Goal: Task Accomplishment & Management: Complete application form

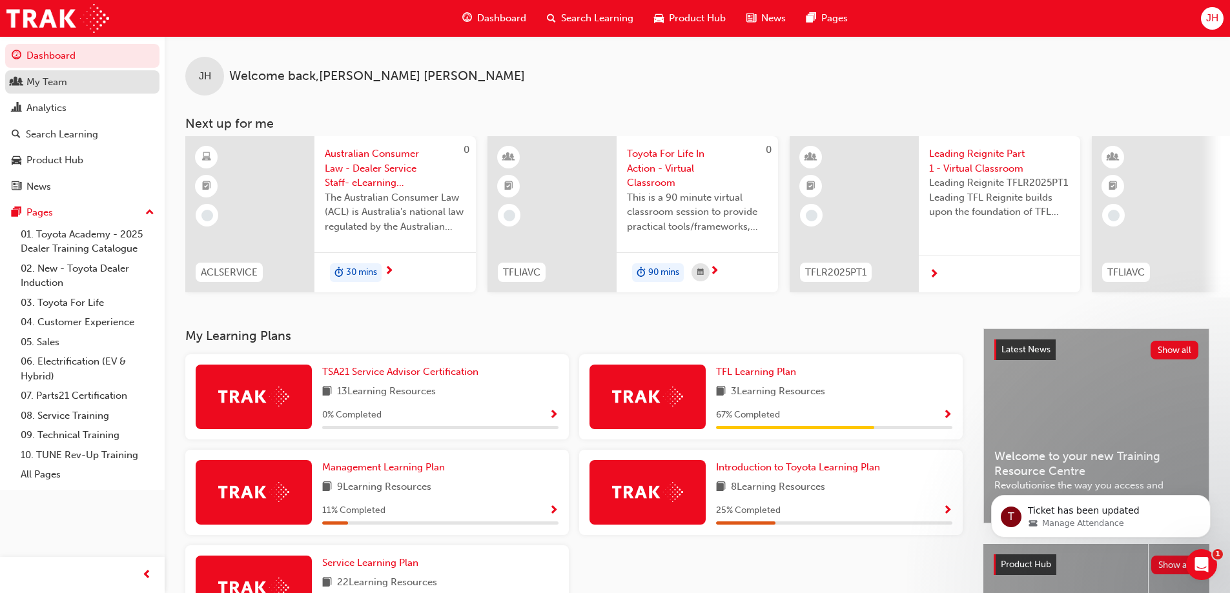
click at [66, 87] on div "My Team" at bounding box center [46, 82] width 41 height 15
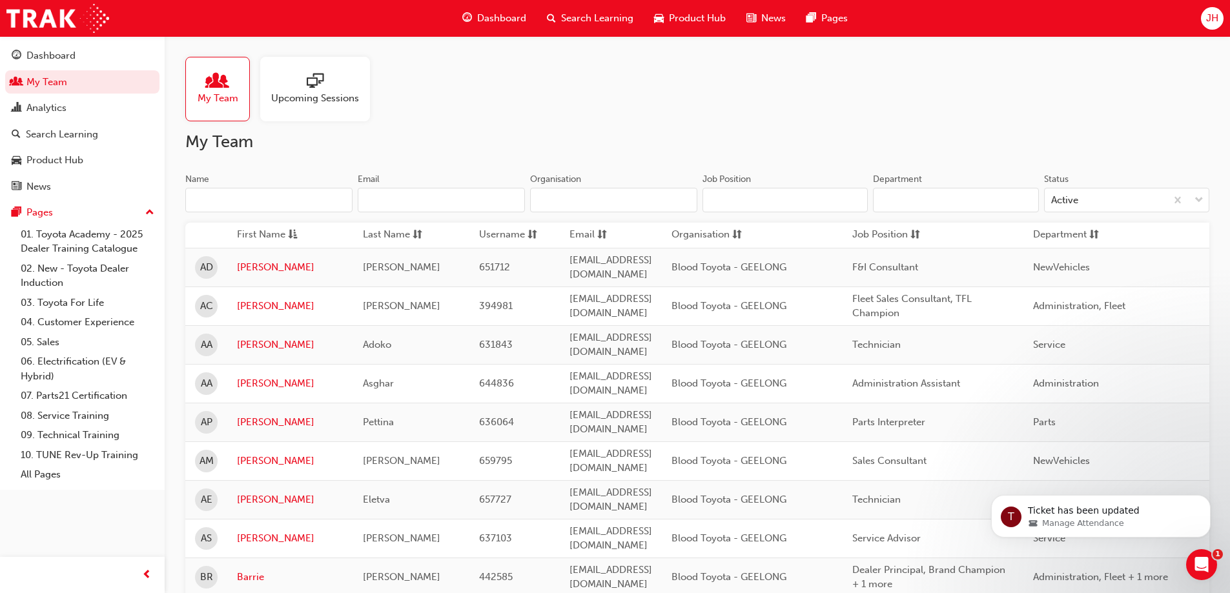
click at [218, 100] on span "My Team" at bounding box center [218, 98] width 41 height 15
click at [293, 93] on span "Upcoming Sessions" at bounding box center [315, 98] width 88 height 15
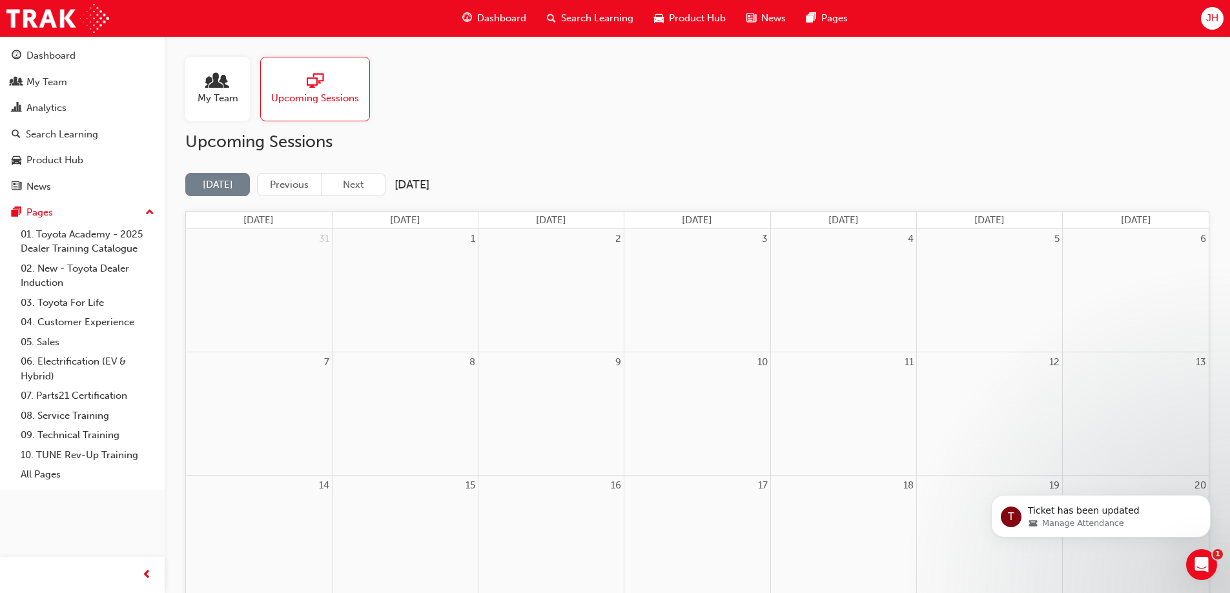
click at [294, 79] on div at bounding box center [315, 82] width 88 height 18
click at [299, 96] on span "Upcoming Sessions" at bounding box center [315, 98] width 88 height 15
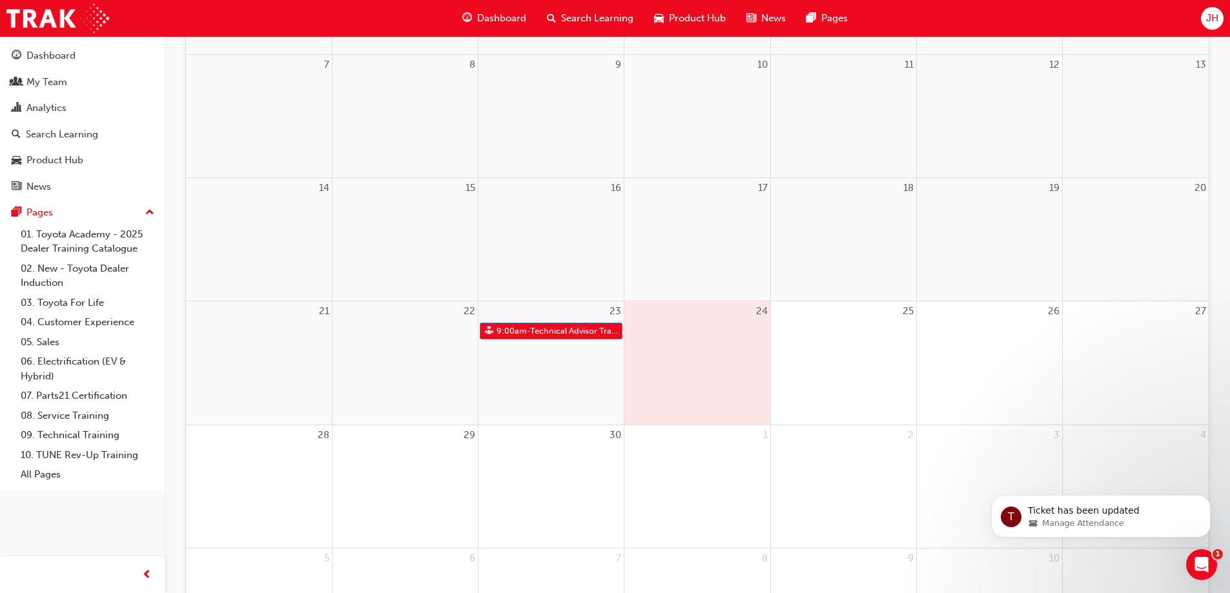
scroll to position [323, 0]
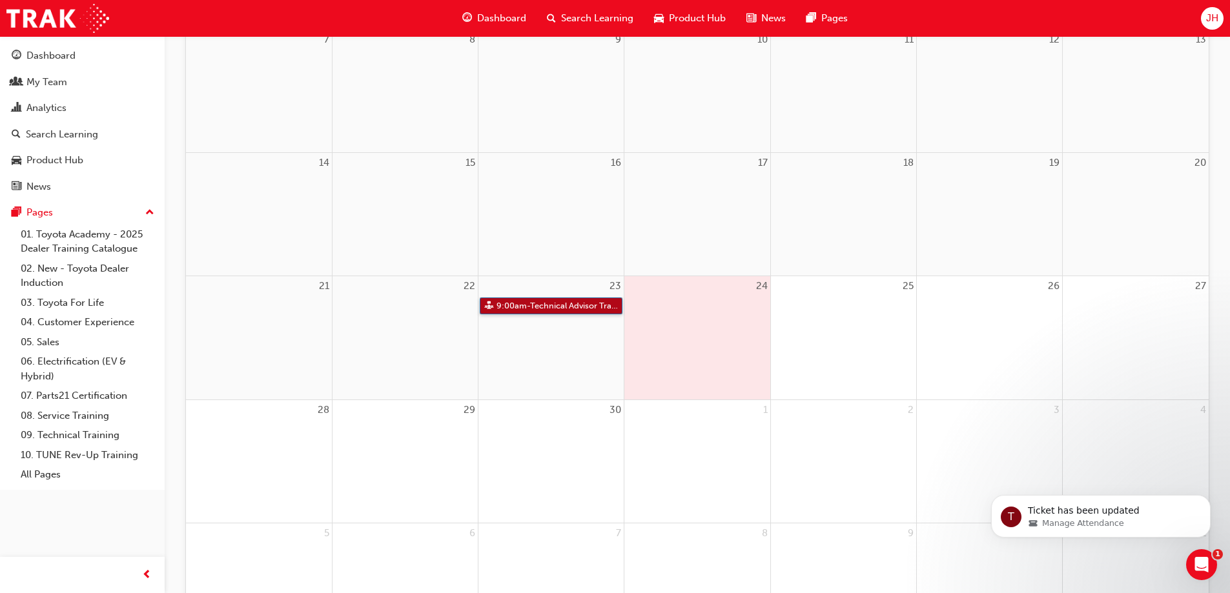
click at [534, 304] on link "9:00am - Technical Advisor Training" at bounding box center [551, 306] width 143 height 17
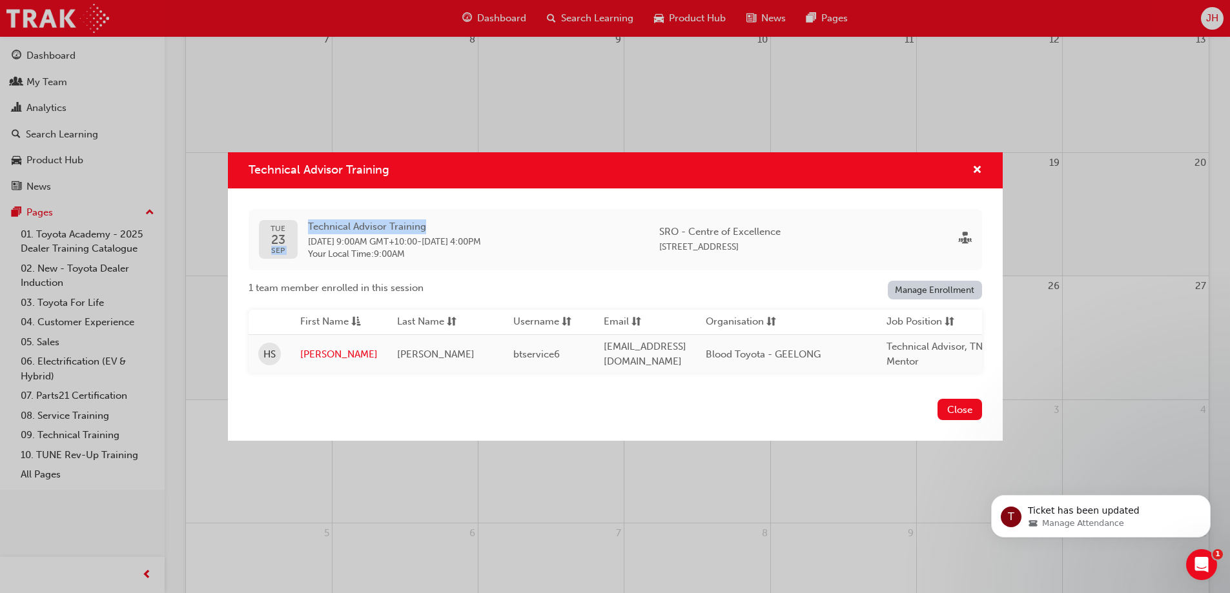
drag, startPoint x: 440, startPoint y: 218, endPoint x: 287, endPoint y: 230, distance: 153.4
click at [287, 230] on div "[DATE] Technical Advisor Training [DATE] 9:00AM GMT+10:00 - [DATE] 4:00PM Your …" at bounding box center [370, 239] width 222 height 41
click at [494, 107] on div "Technical Advisor Training [DATE] Technical Advisor Training [DATE] 9:00AM GMT+…" at bounding box center [615, 296] width 1230 height 593
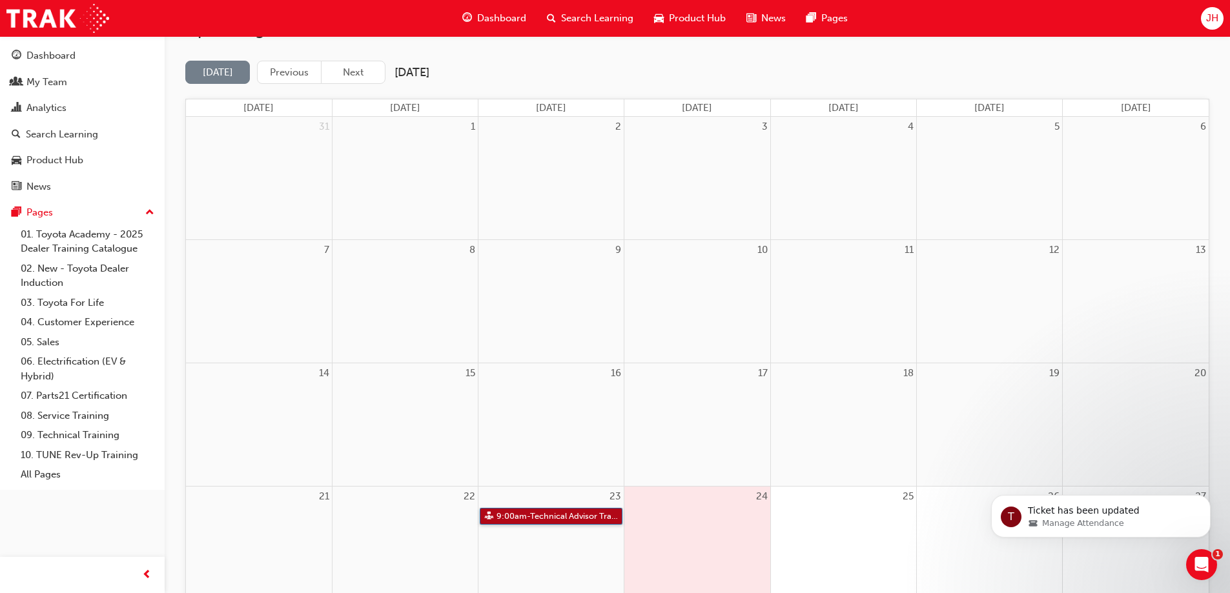
scroll to position [65, 0]
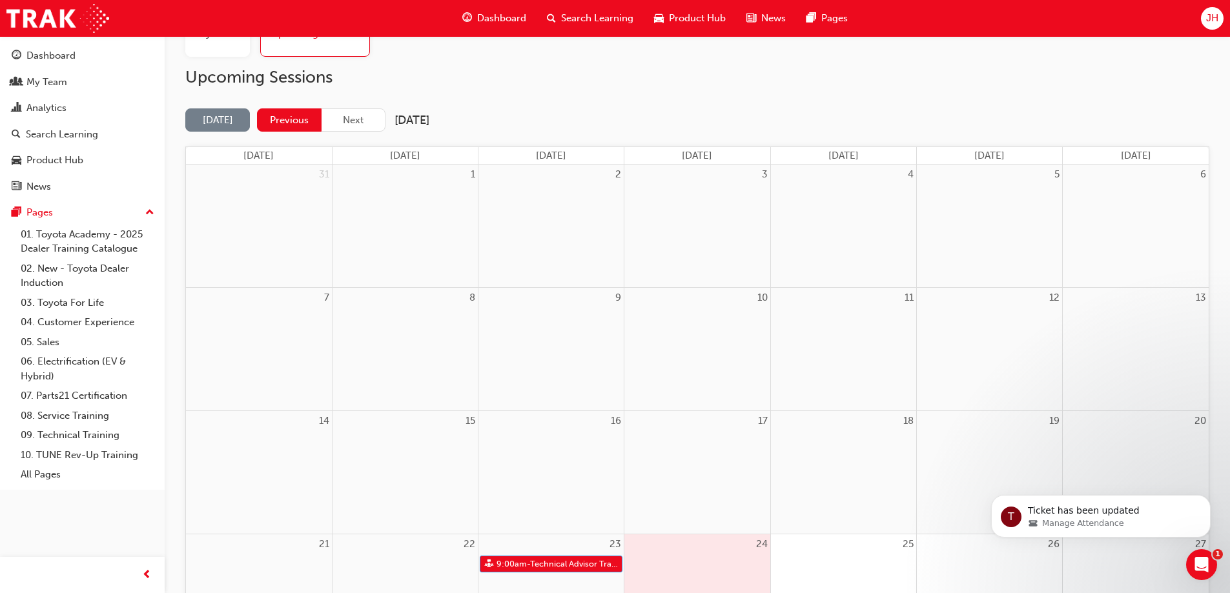
click at [295, 118] on button "Previous" at bounding box center [289, 120] width 65 height 24
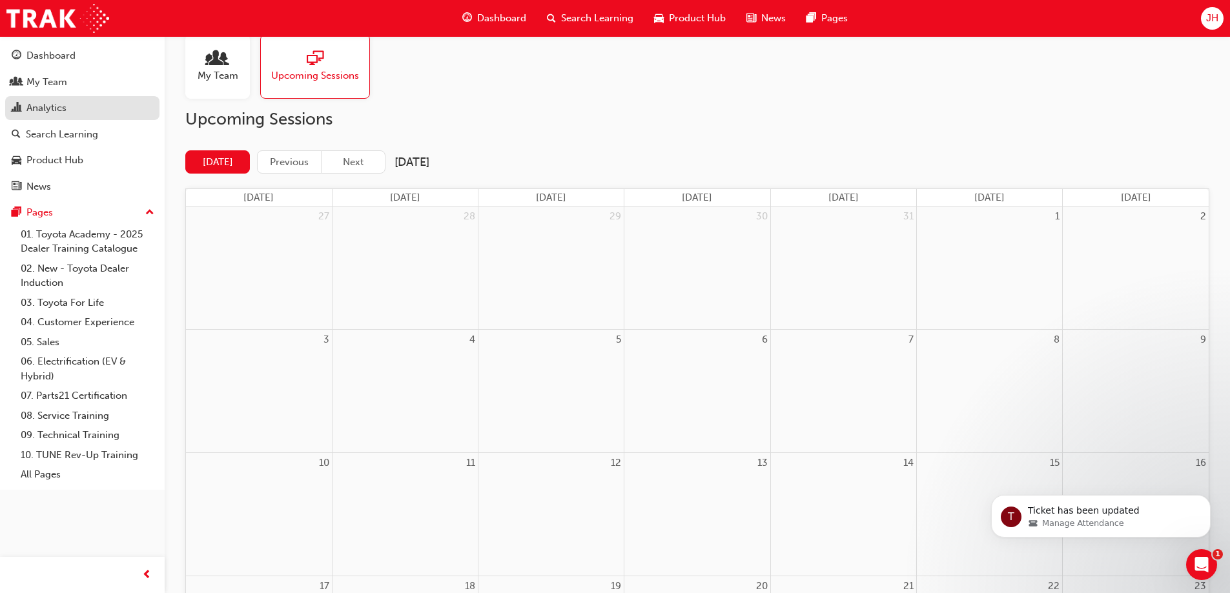
scroll to position [0, 0]
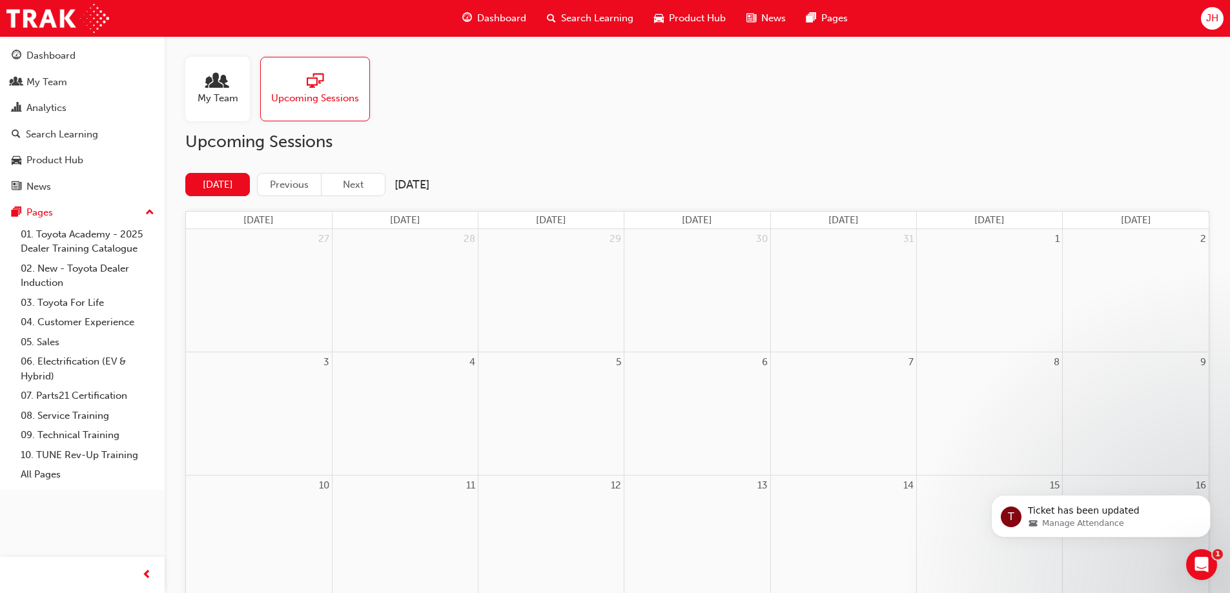
click at [219, 96] on span "My Team" at bounding box center [218, 98] width 41 height 15
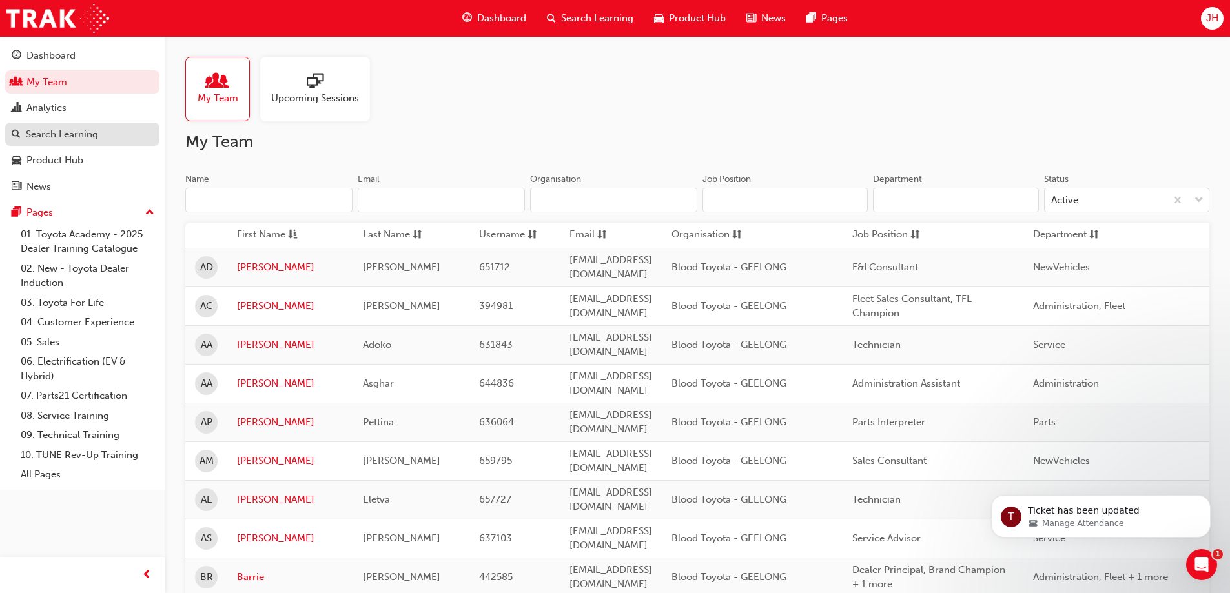
click at [57, 130] on div "Search Learning" at bounding box center [62, 134] width 72 height 15
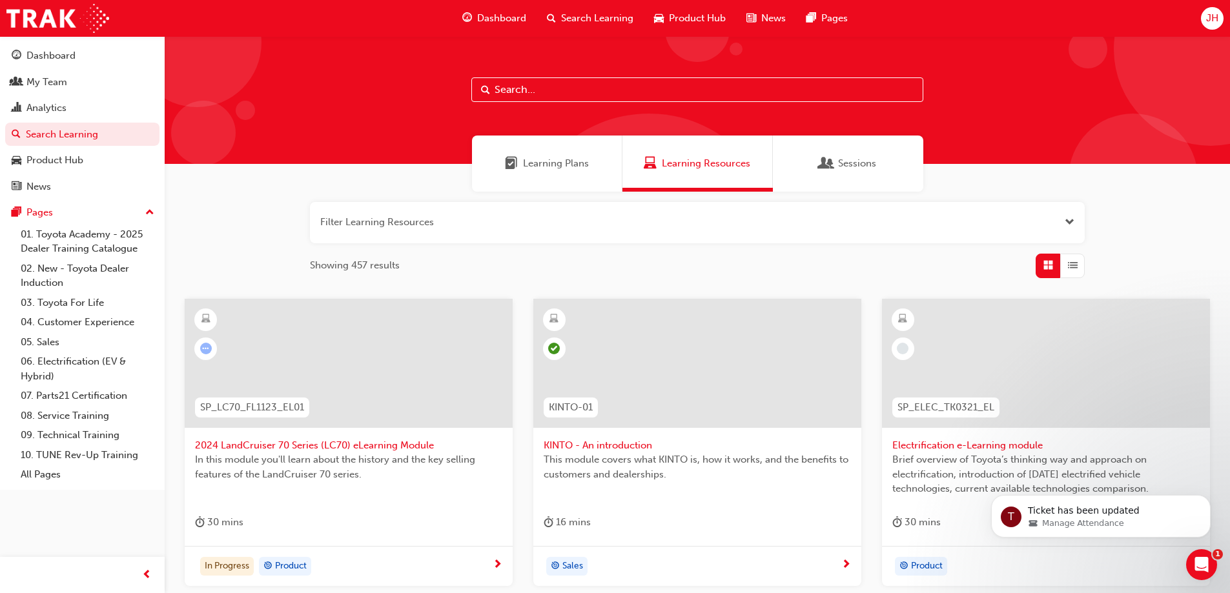
click at [542, 85] on input "text" at bounding box center [697, 89] width 452 height 25
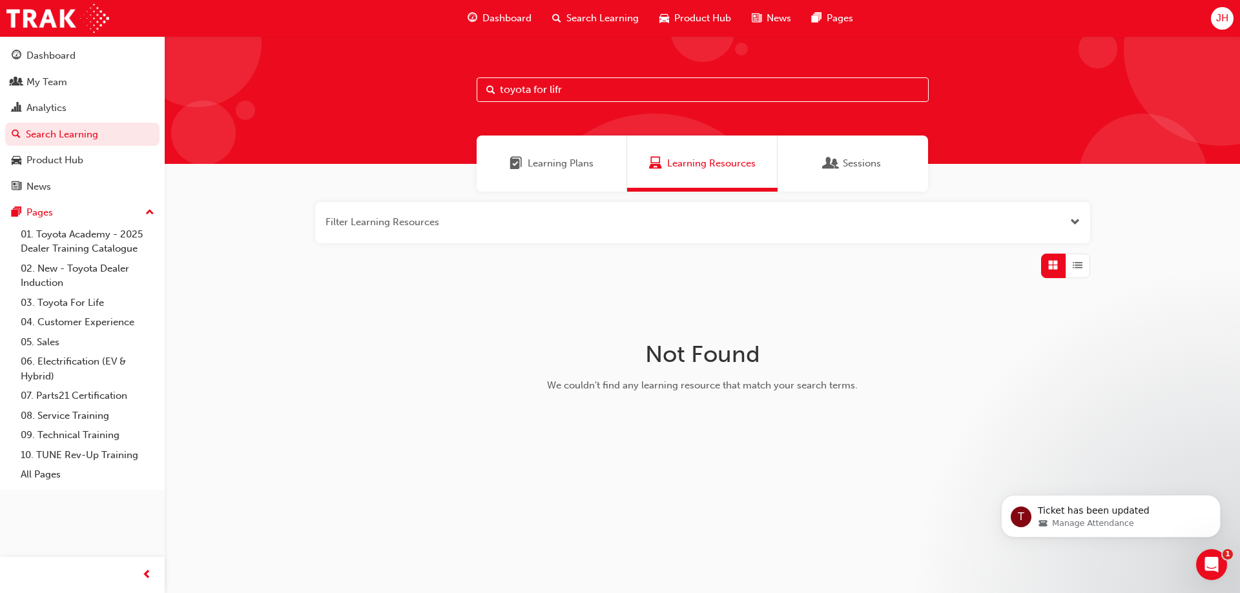
drag, startPoint x: 620, startPoint y: 94, endPoint x: 233, endPoint y: 99, distance: 386.7
click at [233, 99] on div "toyota for lifr" at bounding box center [702, 100] width 1075 height 128
click at [587, 92] on input "toyota for lifr" at bounding box center [702, 89] width 452 height 25
drag, startPoint x: 478, startPoint y: 89, endPoint x: 415, endPoint y: 89, distance: 63.3
click at [415, 89] on div "toyota for lifr" at bounding box center [702, 100] width 1075 height 128
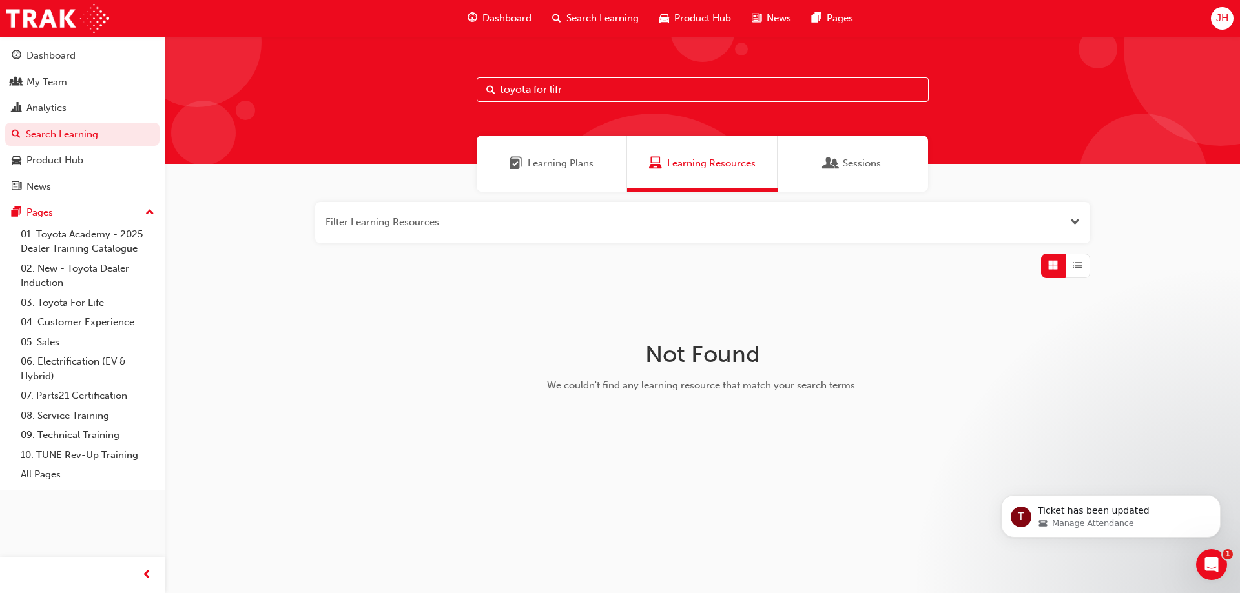
paste input "Toyota For Life In Action - Virtual Classroom (TFLIAVC)"
click at [560, 162] on span "Learning Plans" at bounding box center [560, 163] width 66 height 15
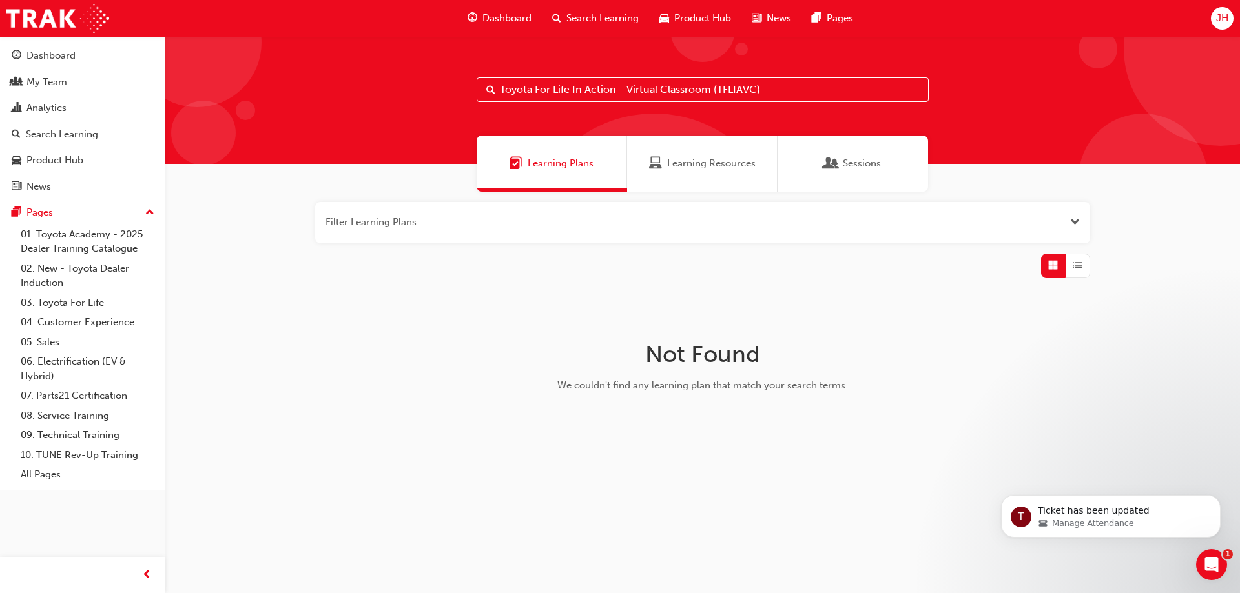
click at [799, 91] on input "Toyota For Life In Action - Virtual Classroom (TFLIAVC)" at bounding box center [702, 89] width 452 height 25
click at [799, 90] on input "Toyota For Life In Action - Virtual Classroom (TFLIAVC)" at bounding box center [702, 89] width 452 height 25
type input "TFLIAVC"
click at [73, 60] on div "Dashboard" at bounding box center [50, 55] width 49 height 15
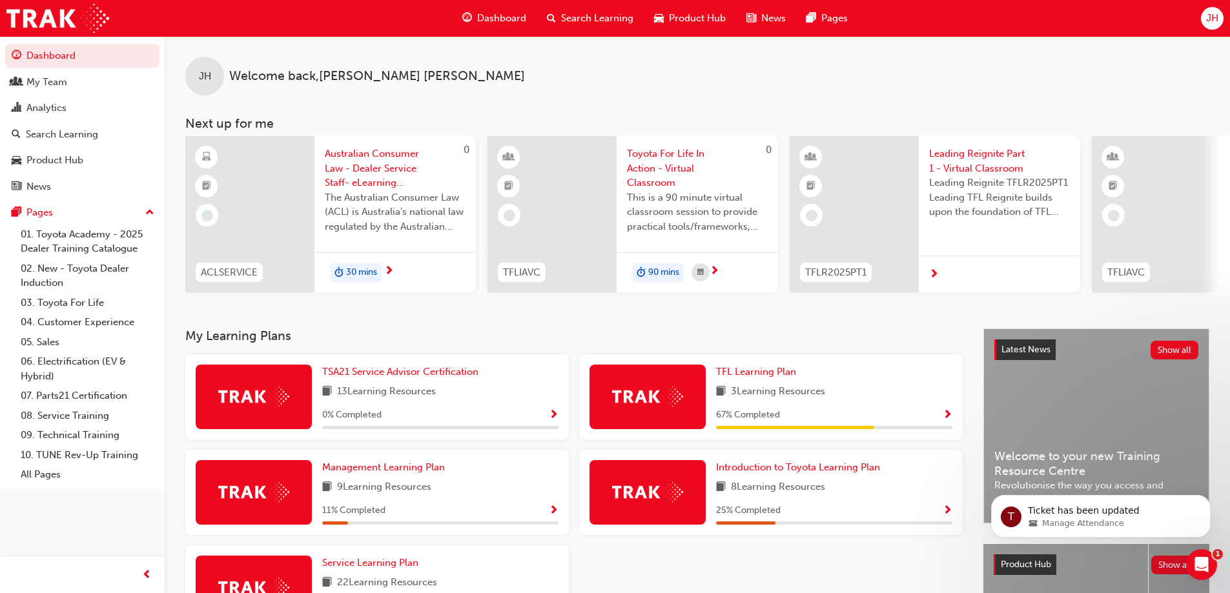
click at [597, 20] on span "Search Learning" at bounding box center [597, 18] width 72 height 15
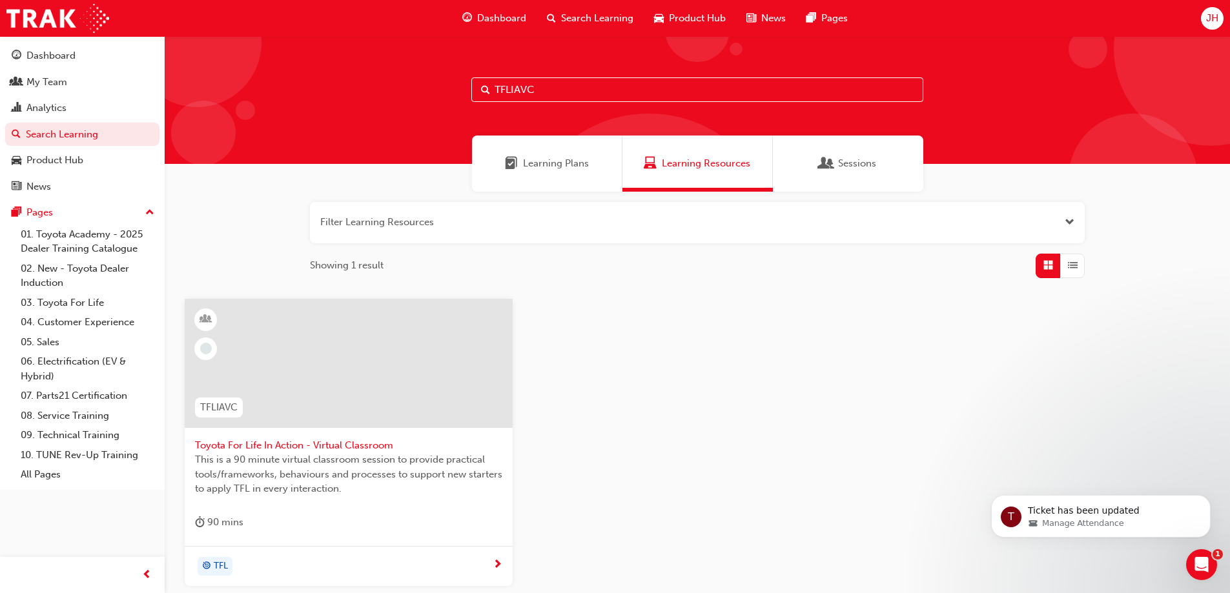
click at [285, 451] on span "Toyota For Life In Action - Virtual Classroom" at bounding box center [348, 445] width 307 height 15
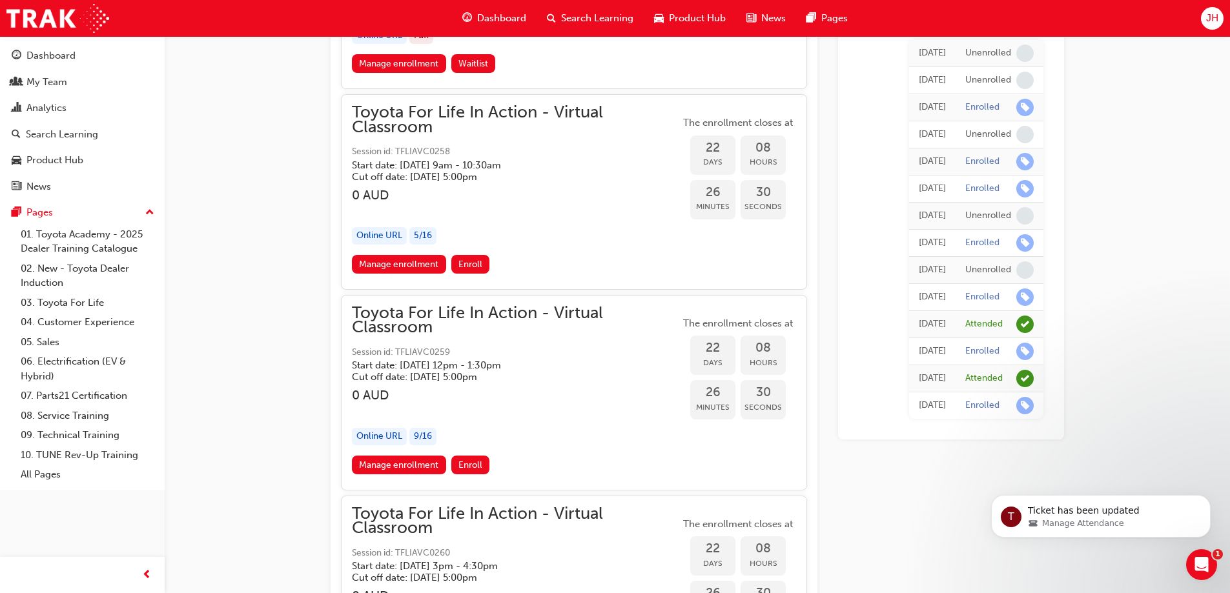
scroll to position [10023, 0]
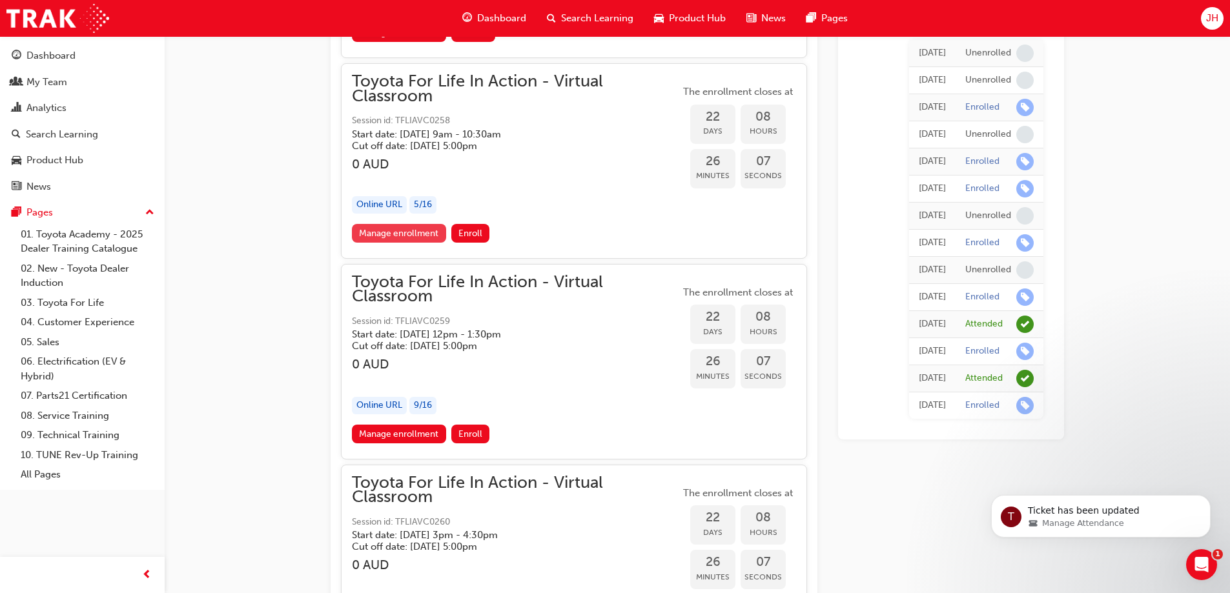
click at [383, 234] on link "Manage enrollment" at bounding box center [399, 233] width 94 height 19
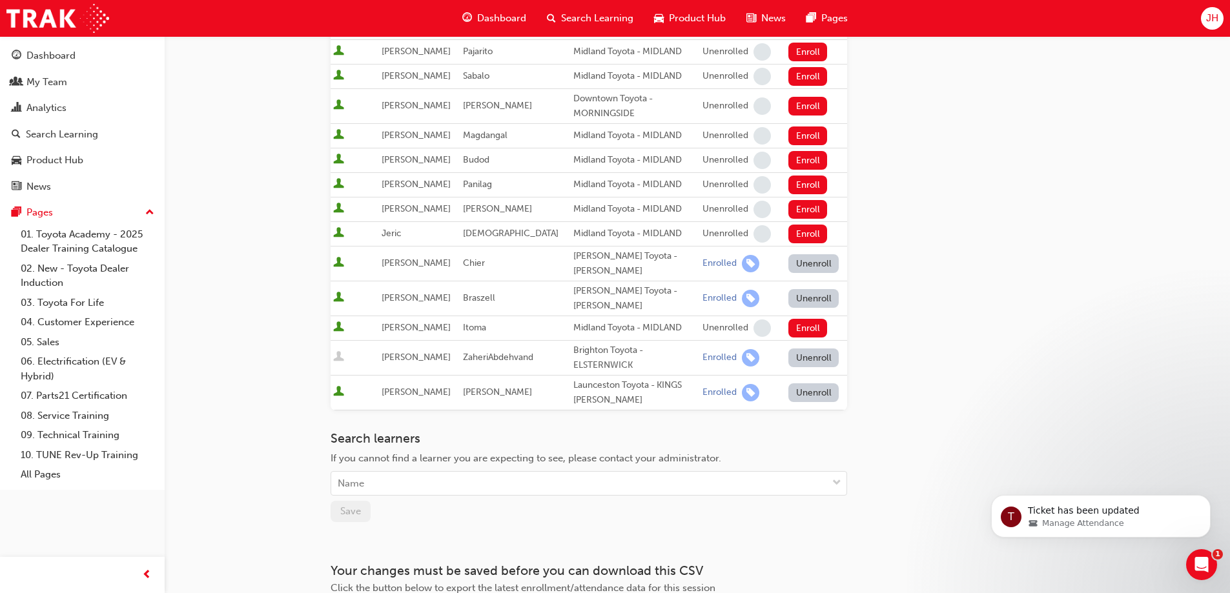
scroll to position [387, 0]
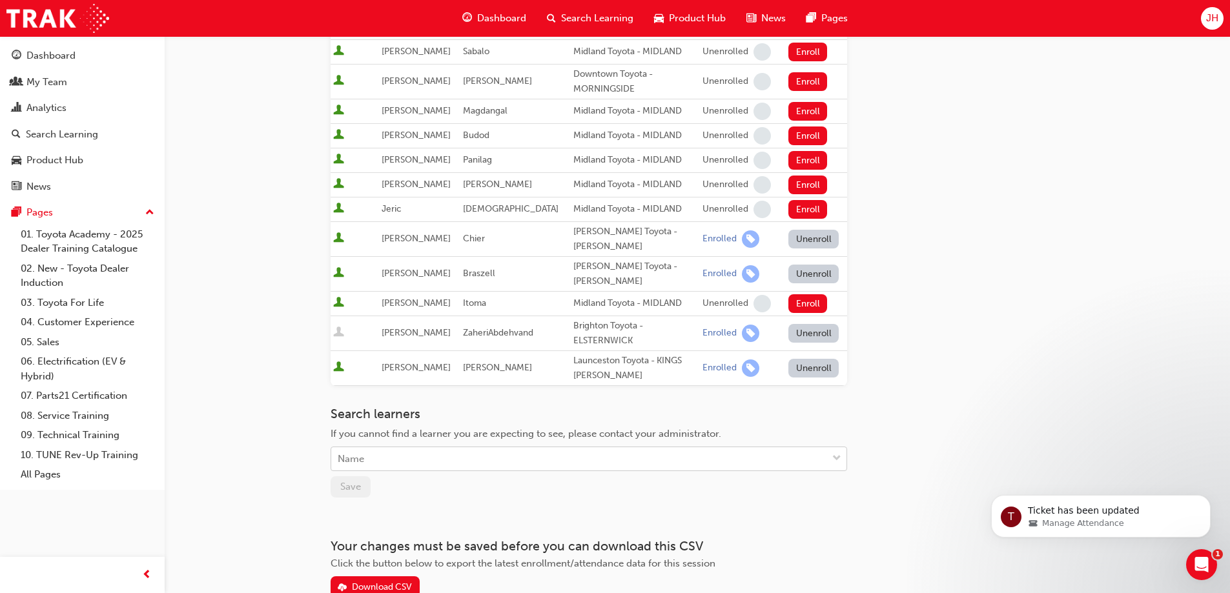
click at [362, 452] on div "Name" at bounding box center [351, 459] width 26 height 15
type input "b"
type input "begg"
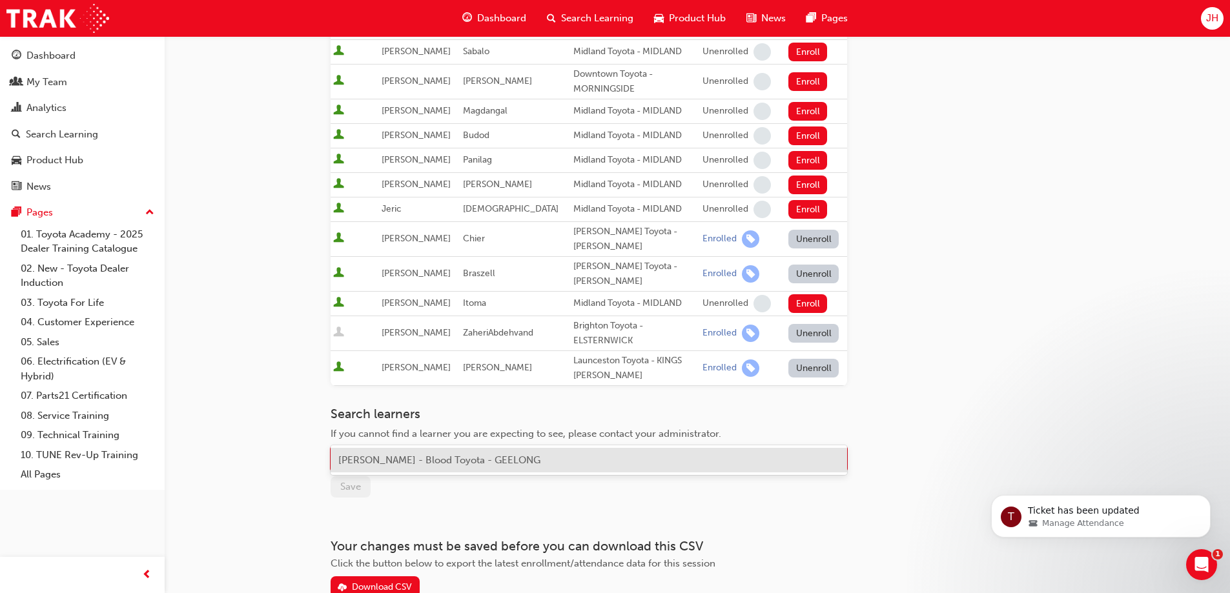
click at [456, 459] on span "[PERSON_NAME] - Blood Toyota - GEELONG" at bounding box center [439, 460] width 202 height 12
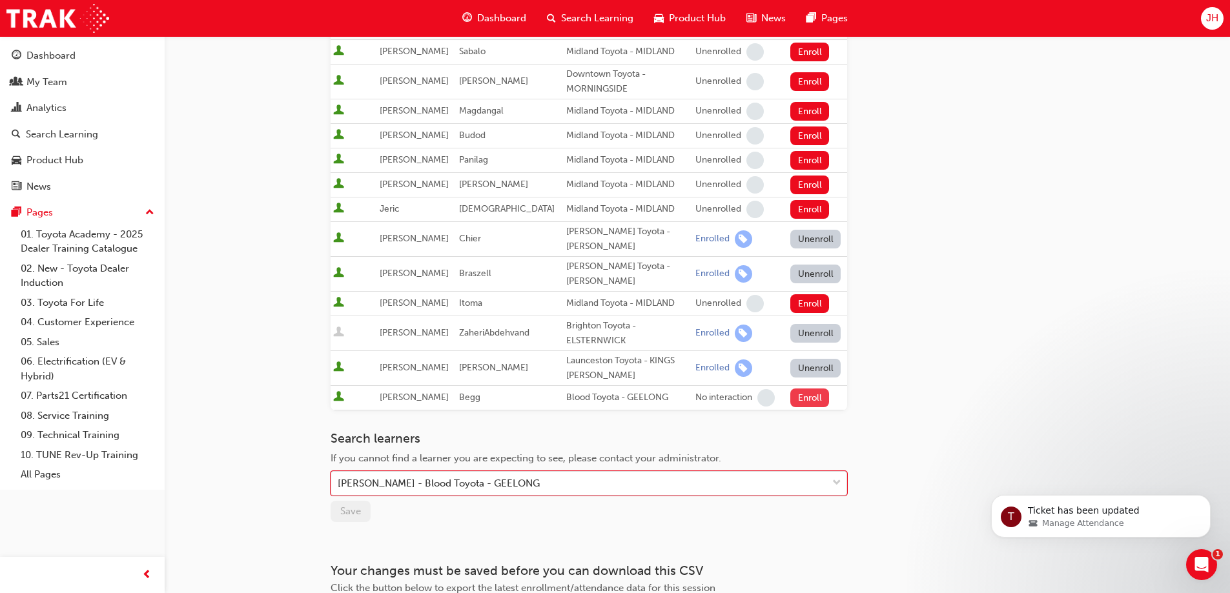
click at [797, 389] on button "Enroll" at bounding box center [809, 398] width 39 height 19
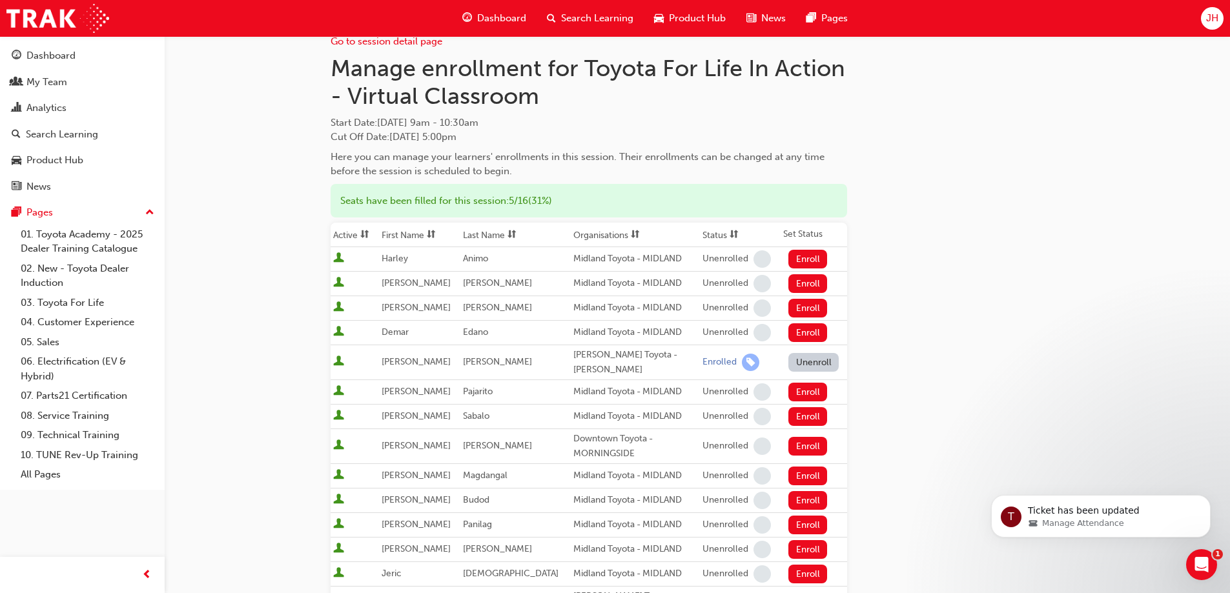
scroll to position [0, 0]
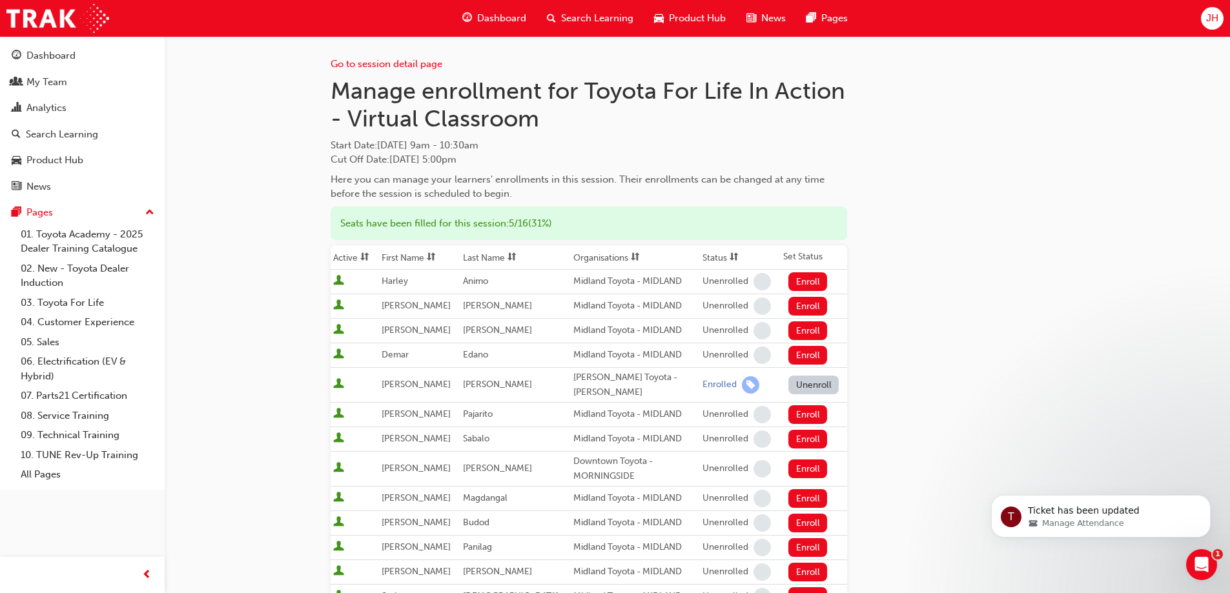
click at [373, 130] on h1 "Manage enrollment for Toyota For Life In Action - Virtual Classroom" at bounding box center [589, 105] width 516 height 56
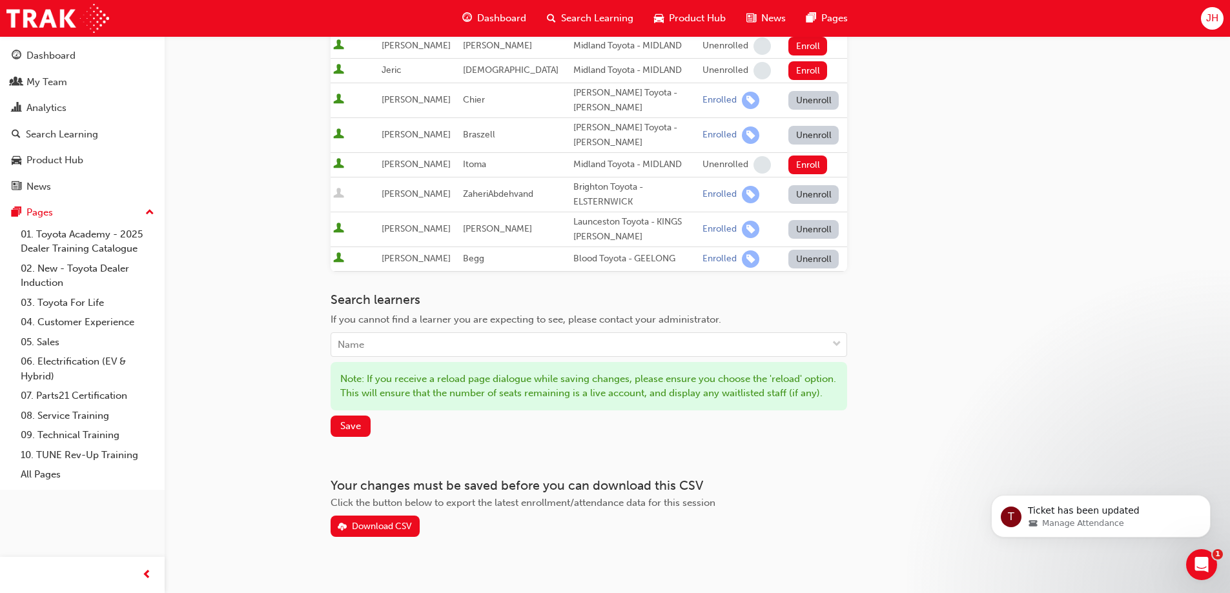
scroll to position [527, 0]
click at [341, 420] on span "Save" at bounding box center [350, 426] width 21 height 12
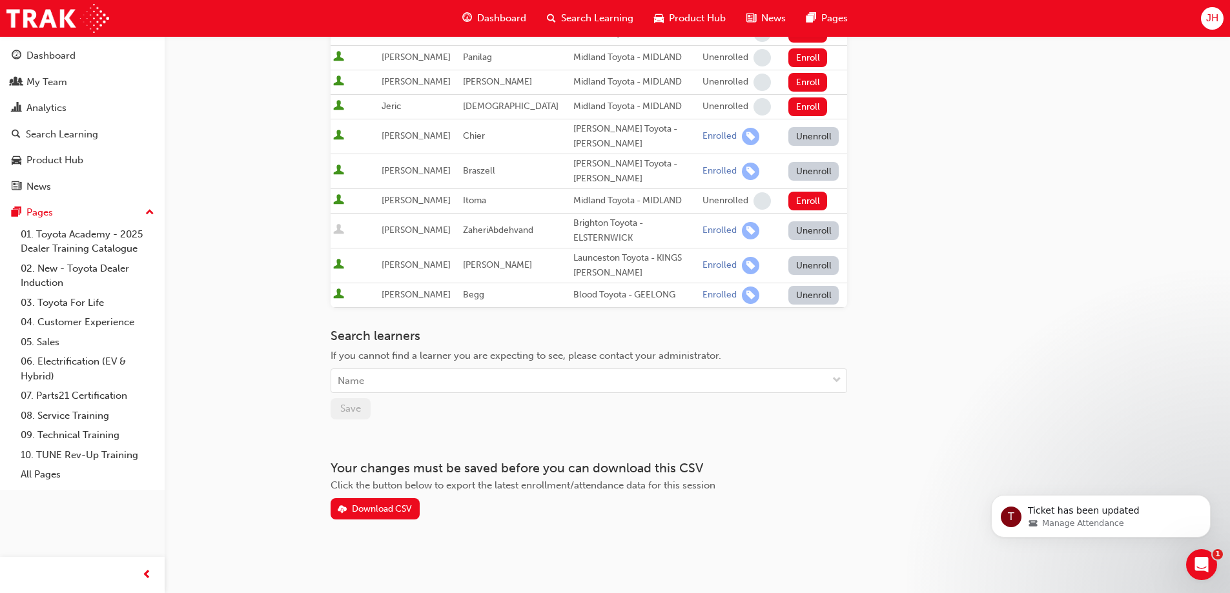
scroll to position [459, 0]
